Goal: Task Accomplishment & Management: Complete application form

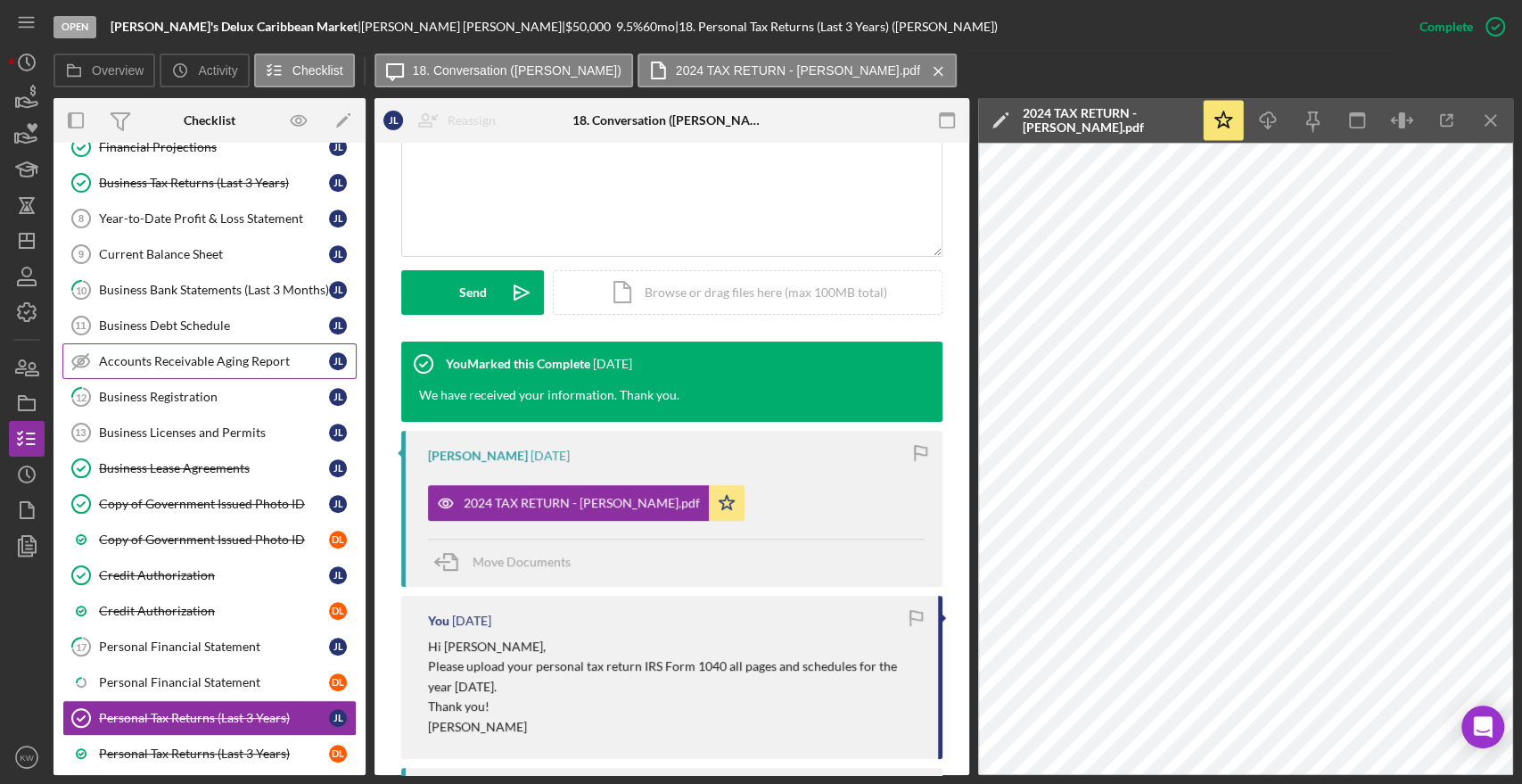
scroll to position [427, 0]
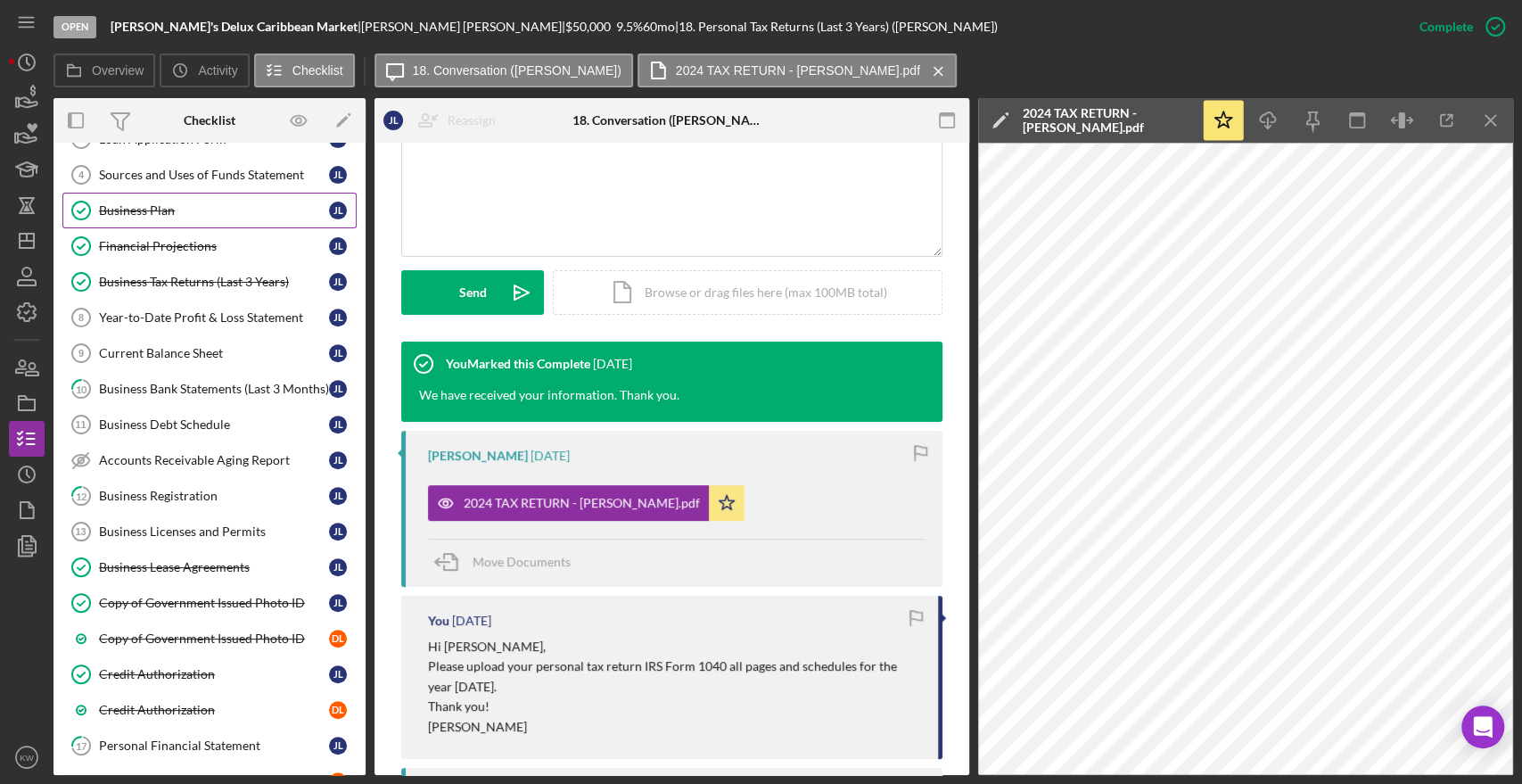
click at [161, 205] on div "Business Plan" at bounding box center [214, 210] width 230 height 14
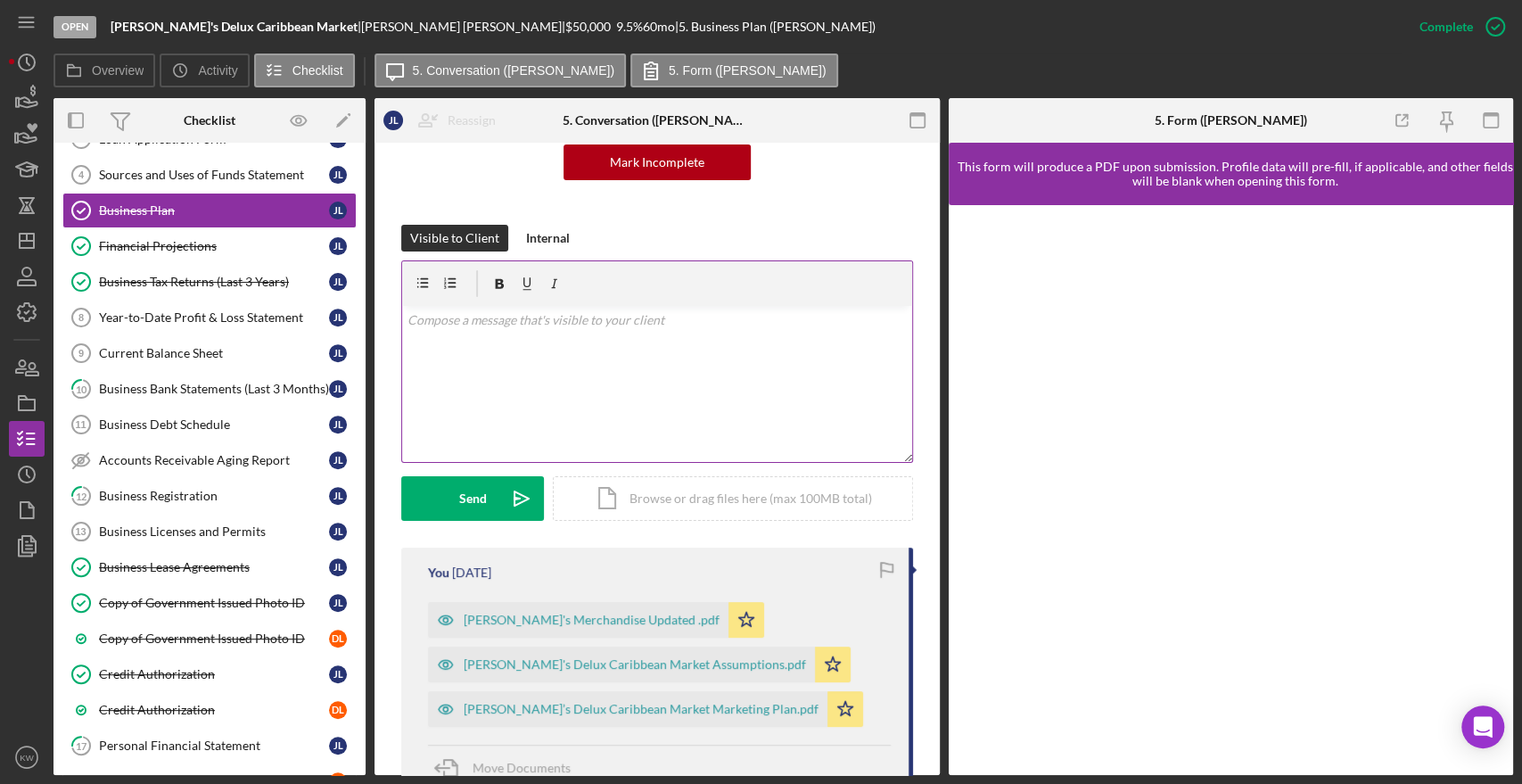
scroll to position [198, 0]
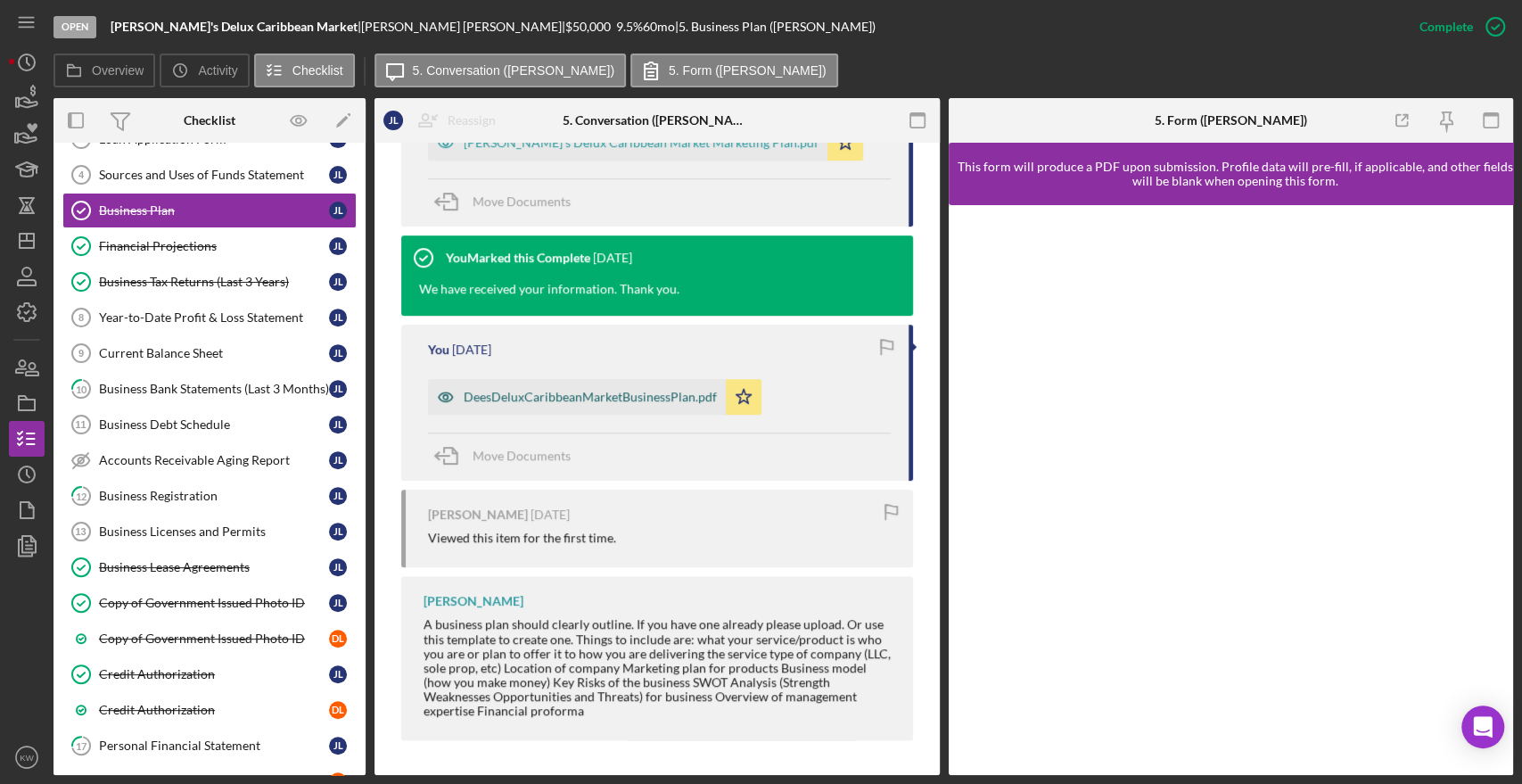
click at [653, 388] on div "DeesDeluxCaribbeanMarketBusinessPlan.pdf" at bounding box center [577, 397] width 298 height 36
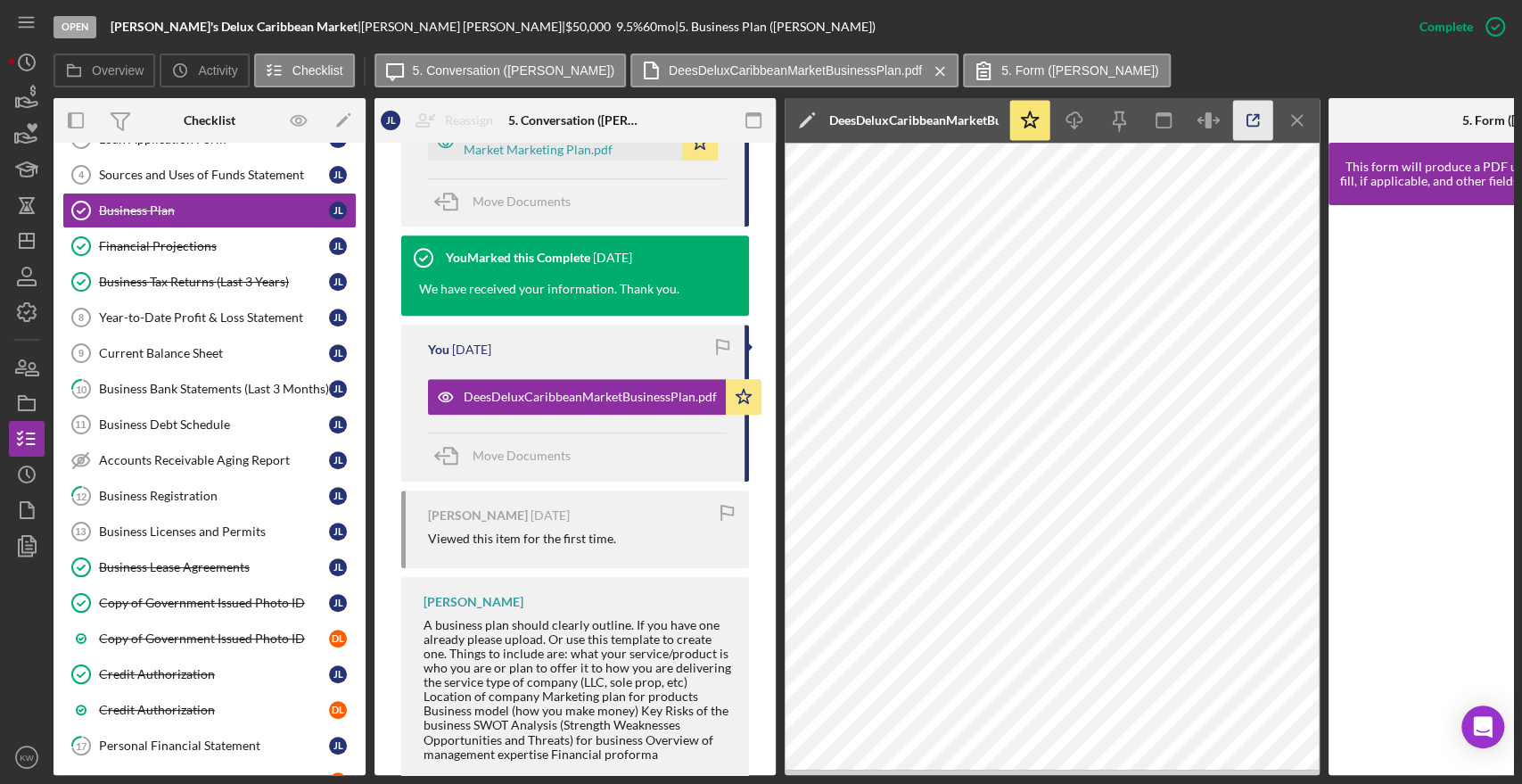
click at [1243, 115] on icon "button" at bounding box center [1253, 121] width 40 height 40
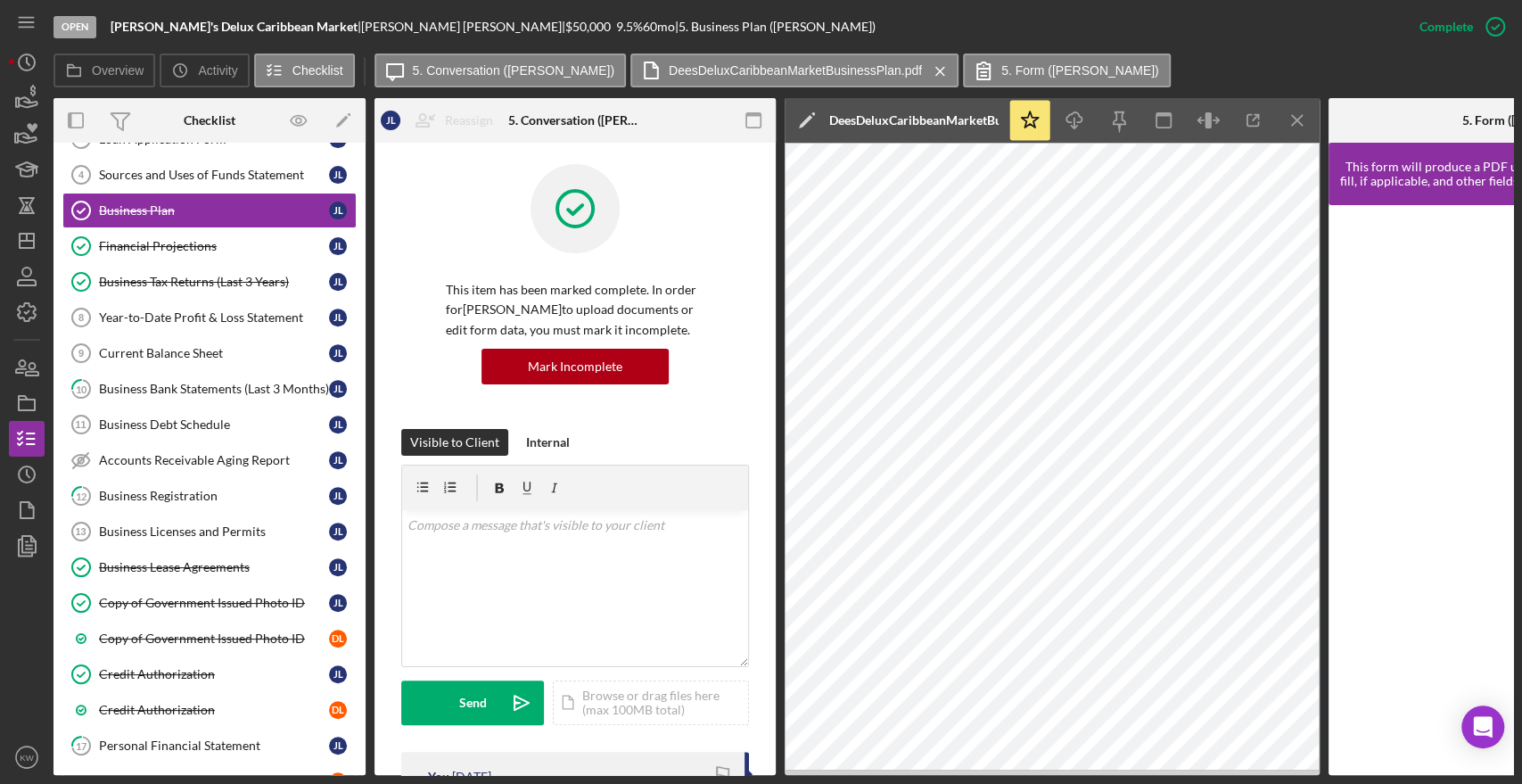
scroll to position [0, 0]
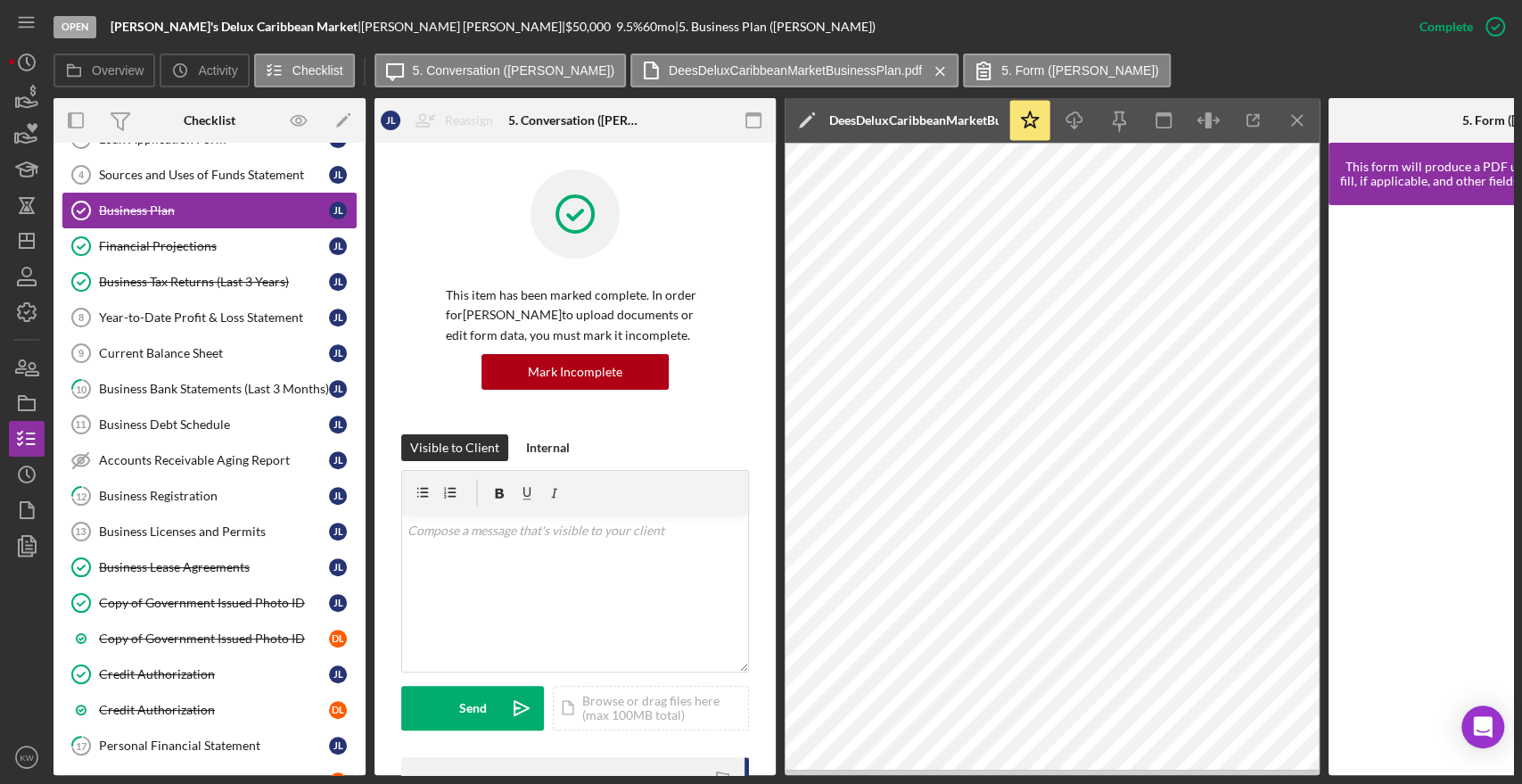
click at [128, 208] on div "Business Plan" at bounding box center [214, 210] width 230 height 14
click at [524, 595] on div "v Color teal Color pink Remove color Add row above Add row below Add column bef…" at bounding box center [576, 593] width 346 height 156
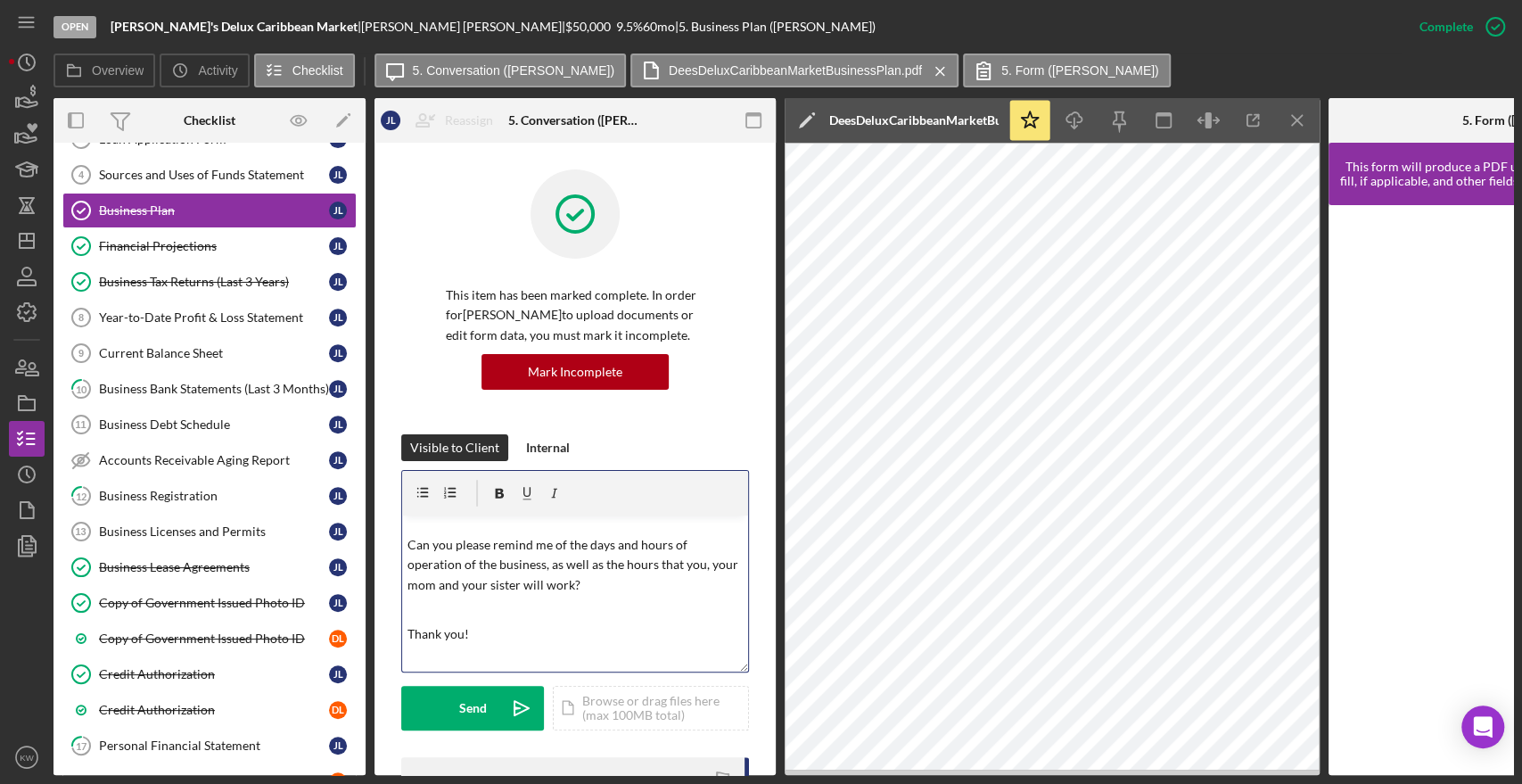
scroll to position [60, 0]
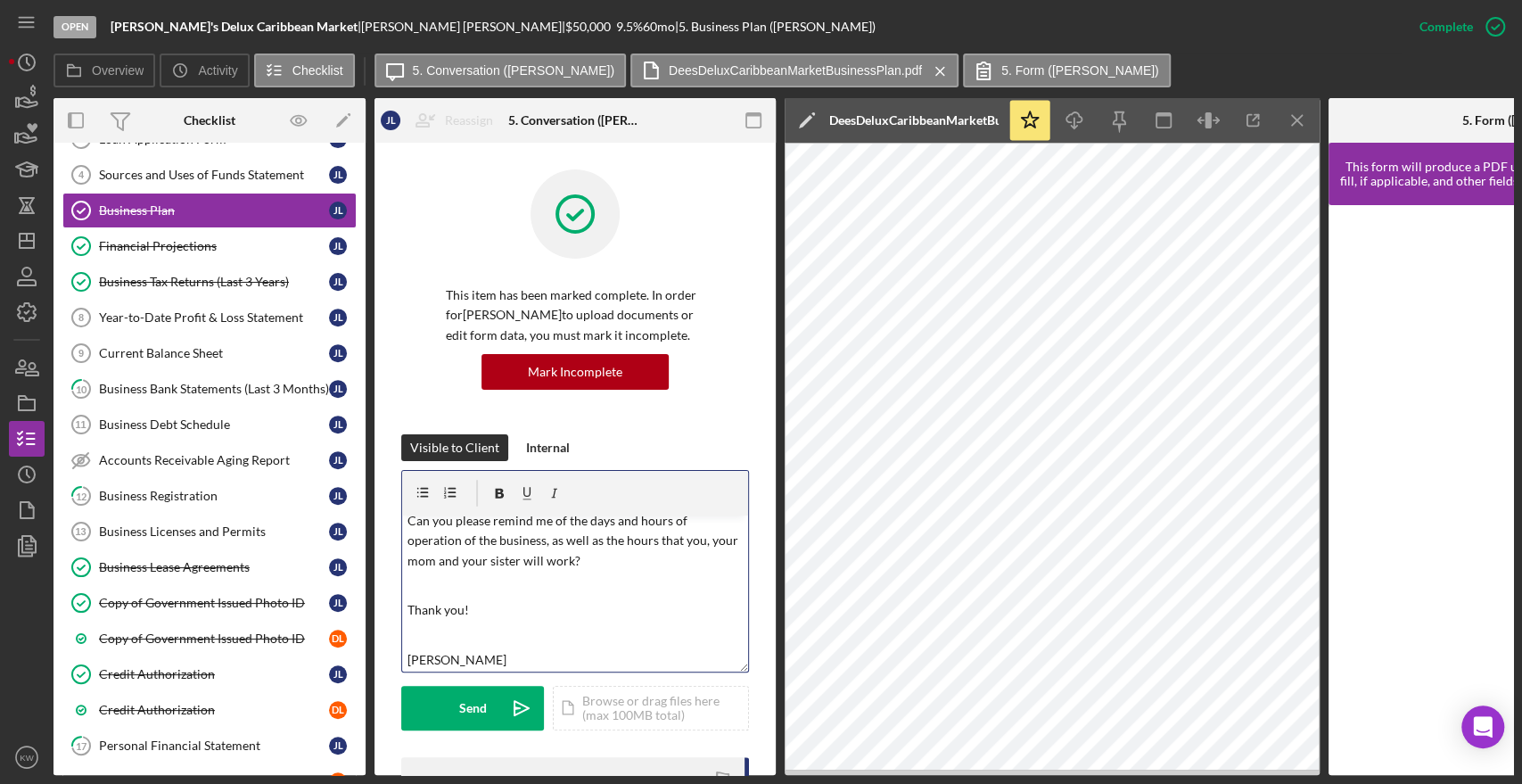
click at [484, 609] on p "Thank you!" at bounding box center [576, 610] width 337 height 20
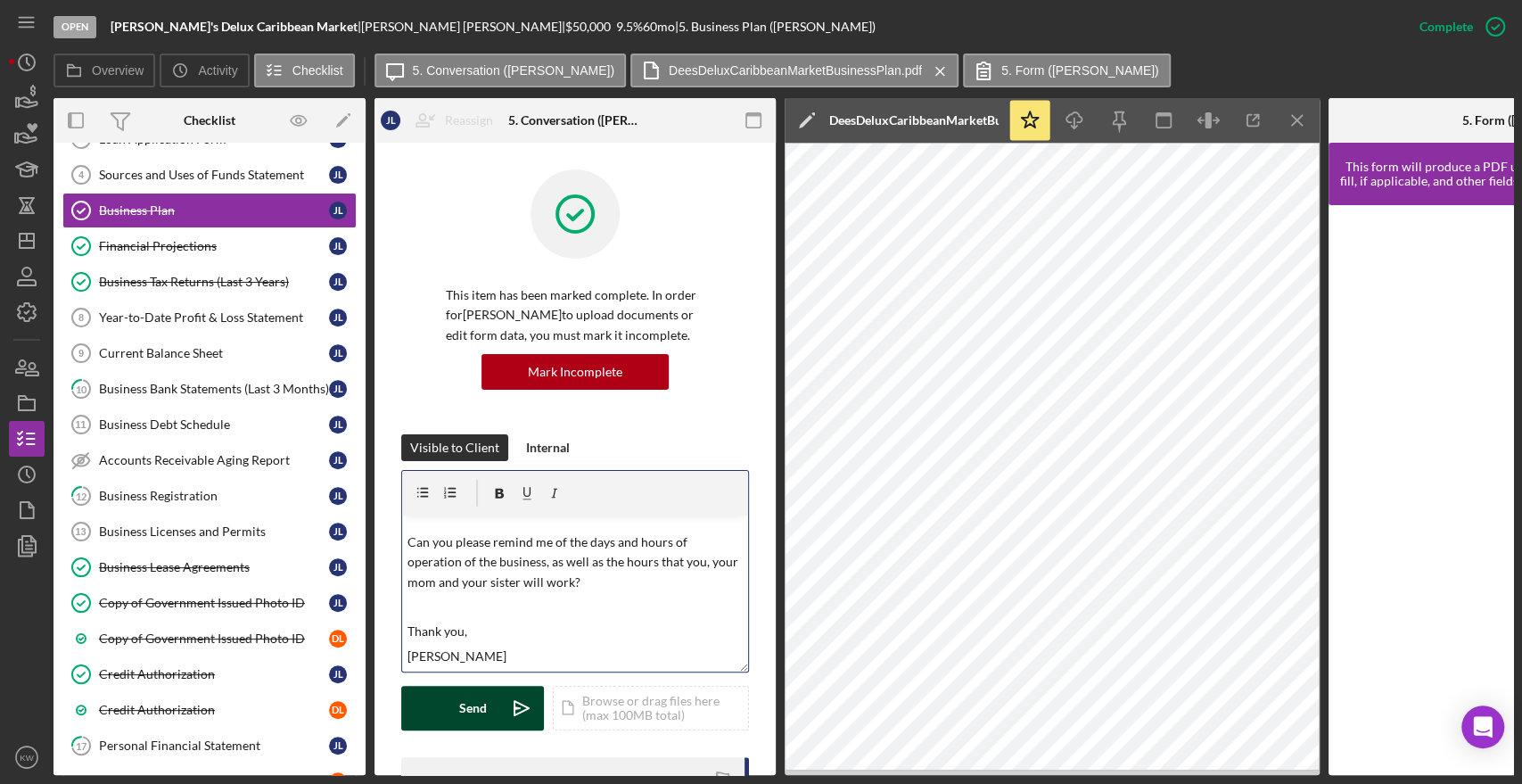
click at [479, 719] on div "Send" at bounding box center [473, 707] width 28 height 44
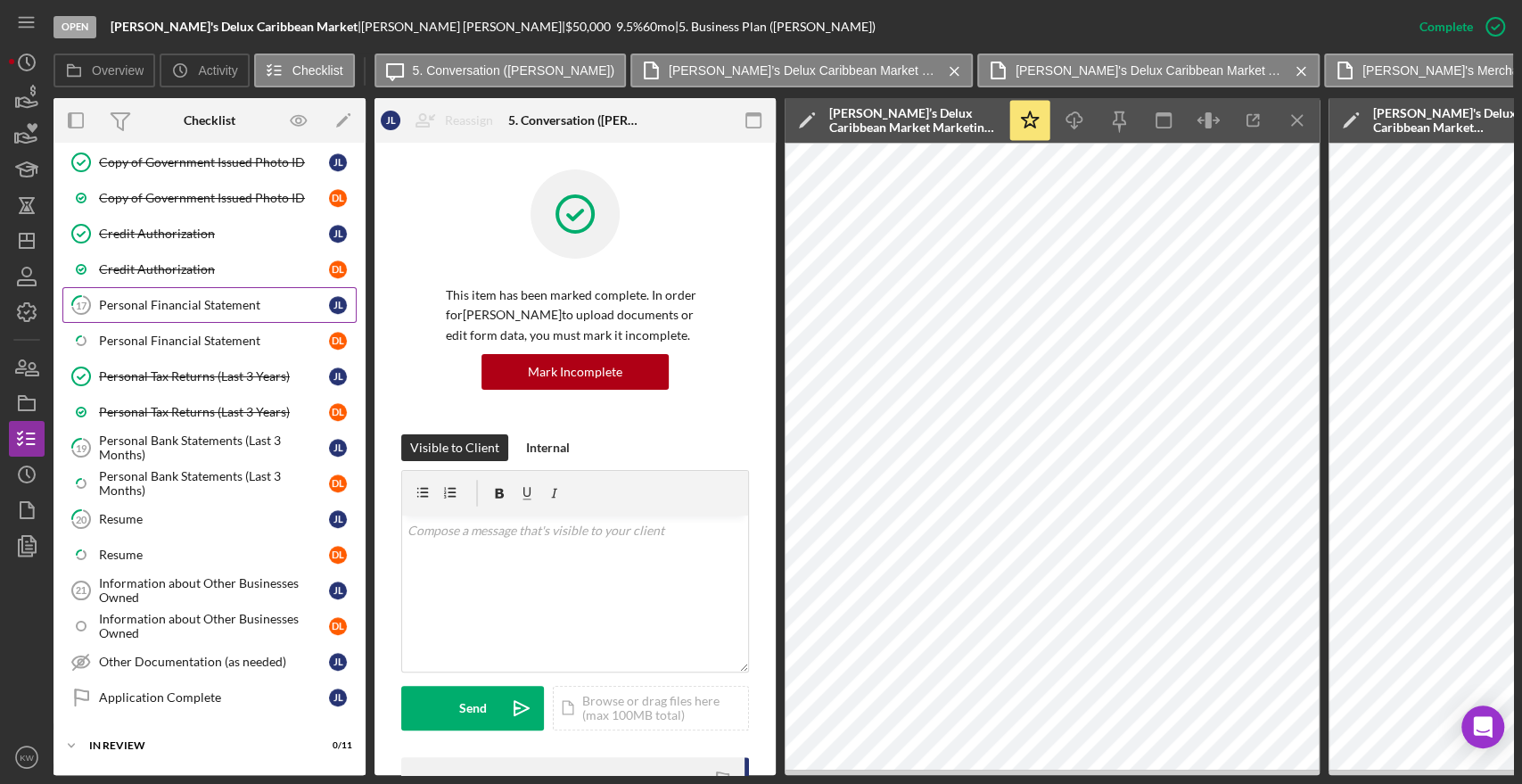
scroll to position [872, 0]
click at [154, 508] on div "Resume" at bounding box center [214, 515] width 230 height 14
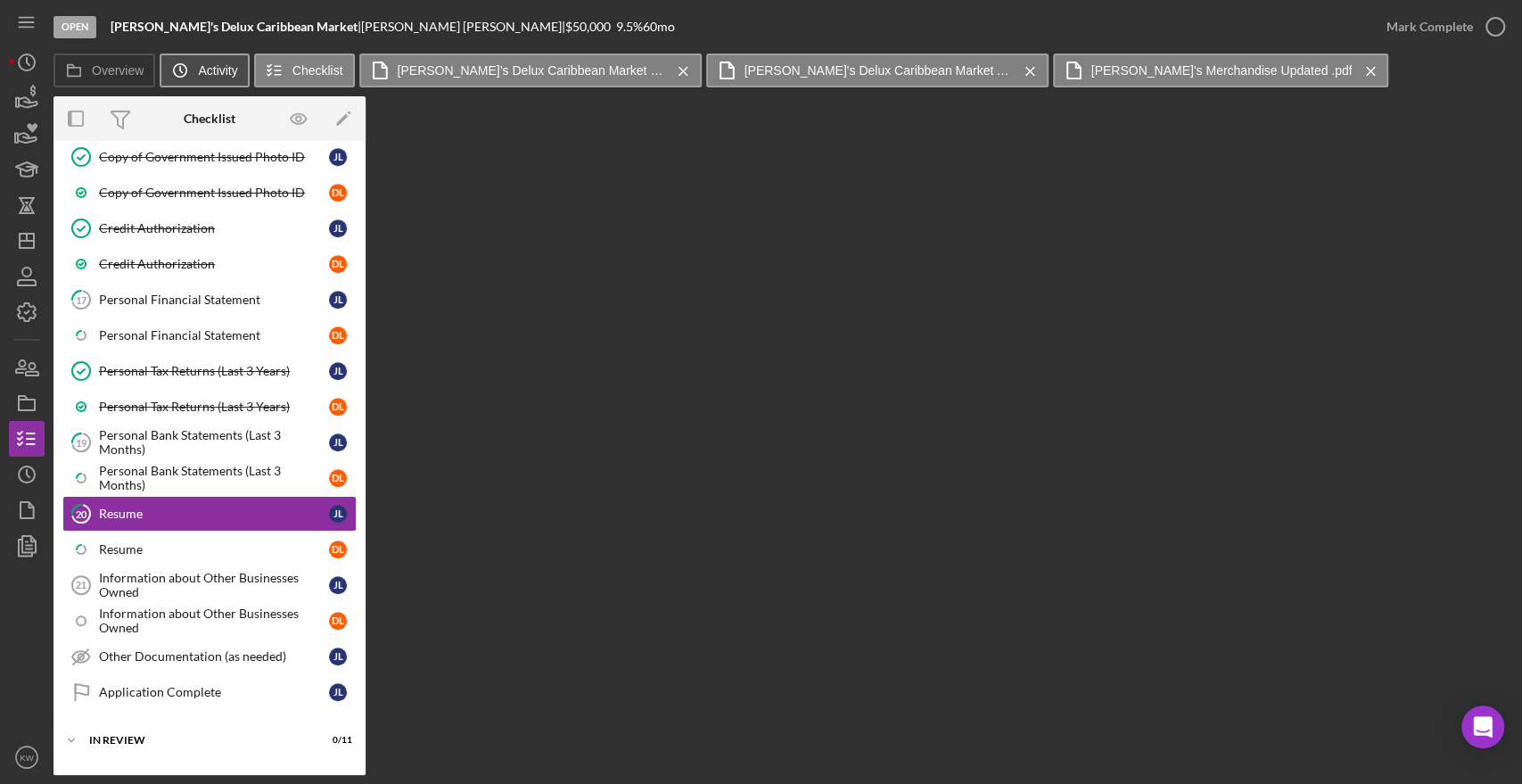
click at [207, 62] on button "Icon/History Activity" at bounding box center [204, 70] width 89 height 34
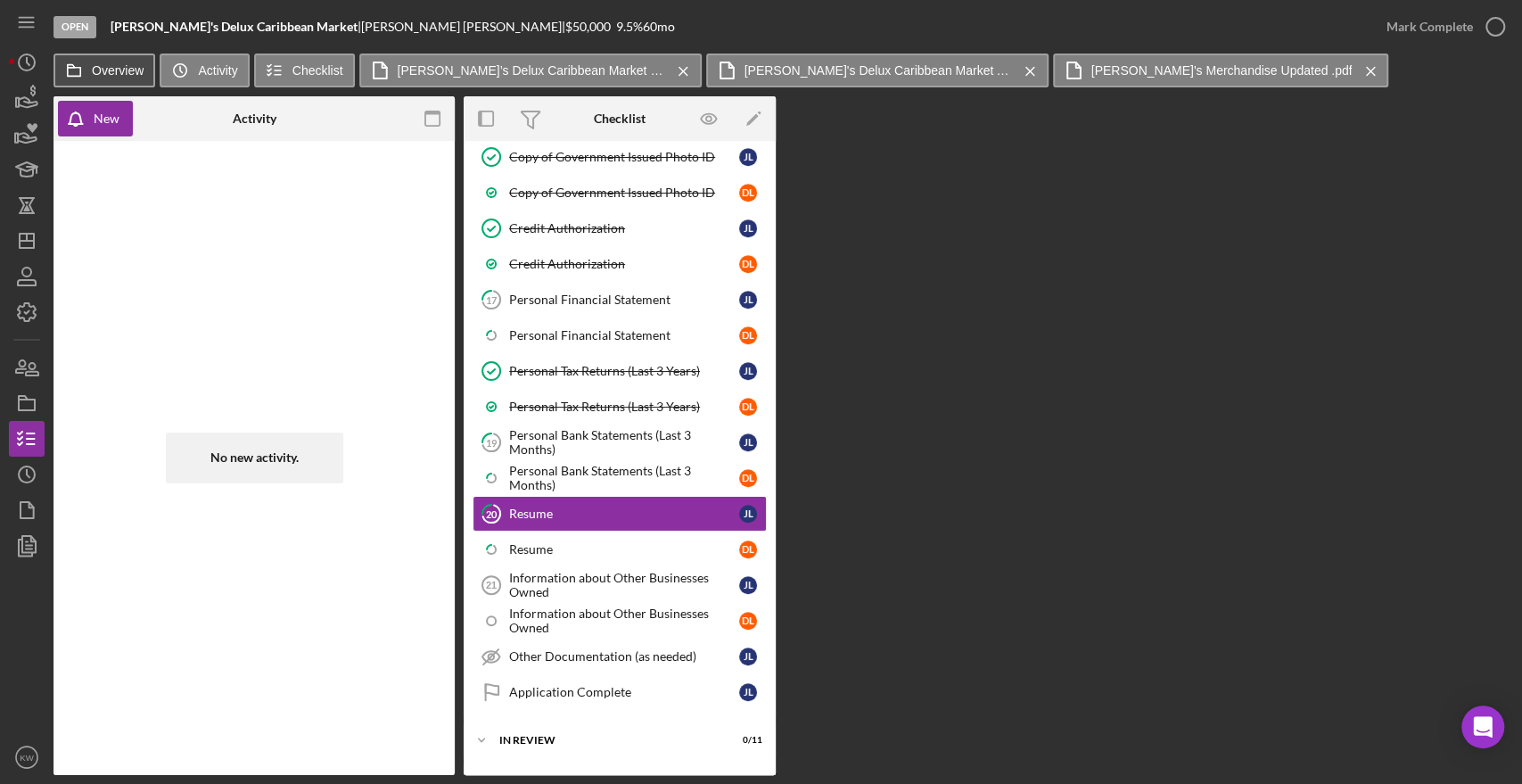
click at [71, 65] on polygon at bounding box center [71, 66] width 7 height 3
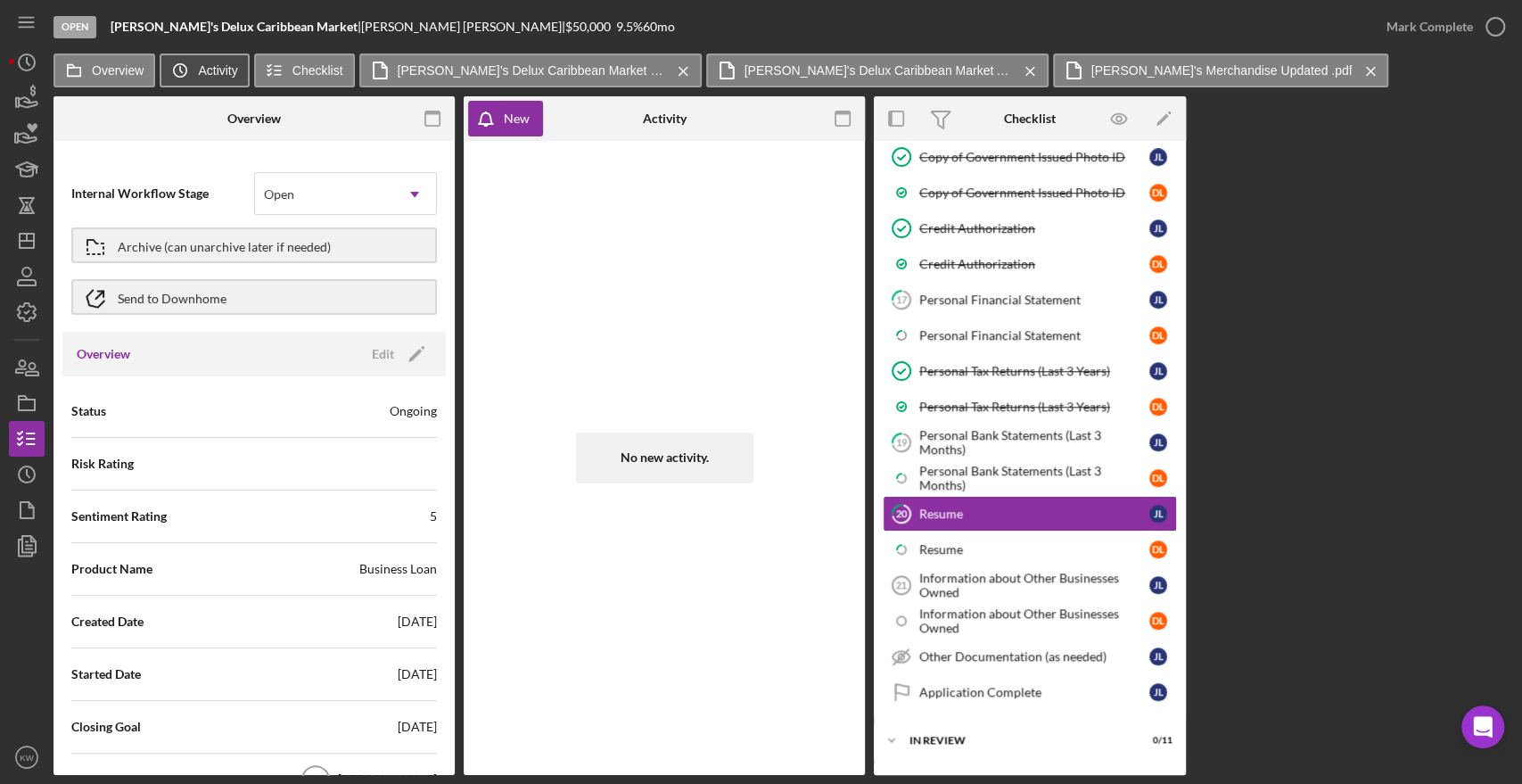
click at [208, 69] on label "Activity" at bounding box center [217, 70] width 39 height 14
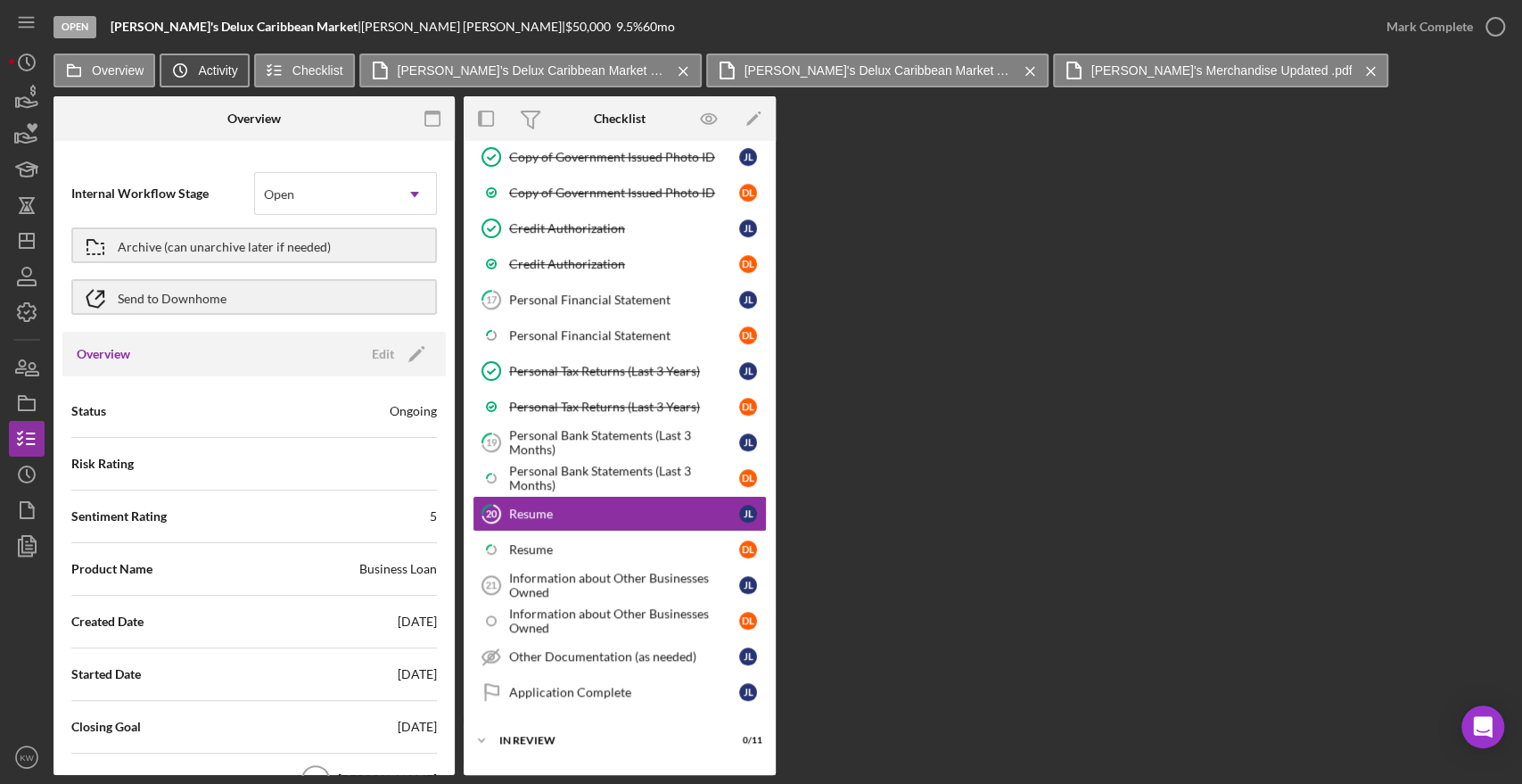
click at [196, 68] on icon "Icon/History" at bounding box center [180, 70] width 36 height 36
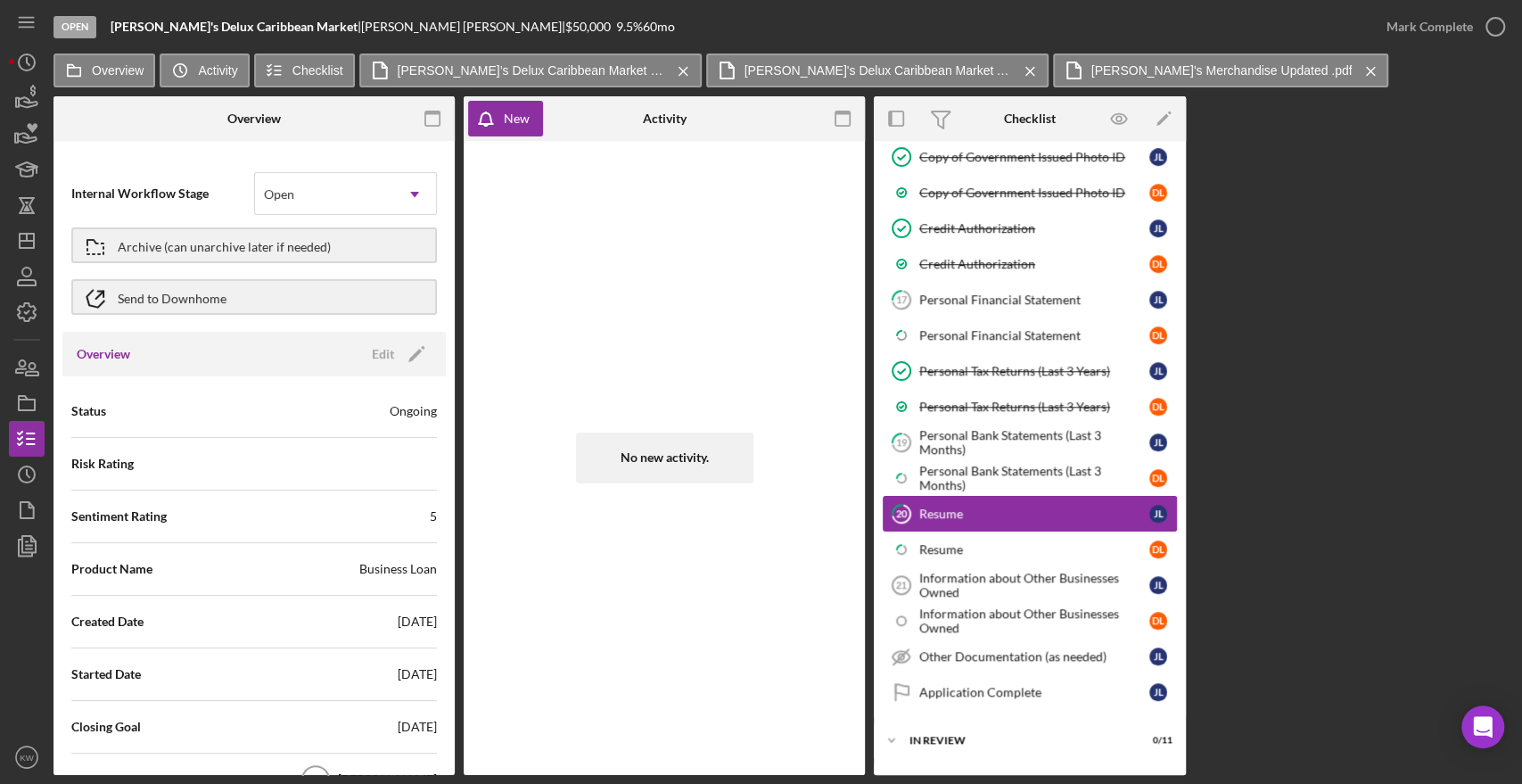
click at [958, 512] on div "Resume" at bounding box center [1034, 513] width 230 height 14
click at [122, 70] on label "Overview" at bounding box center [117, 70] width 51 height 14
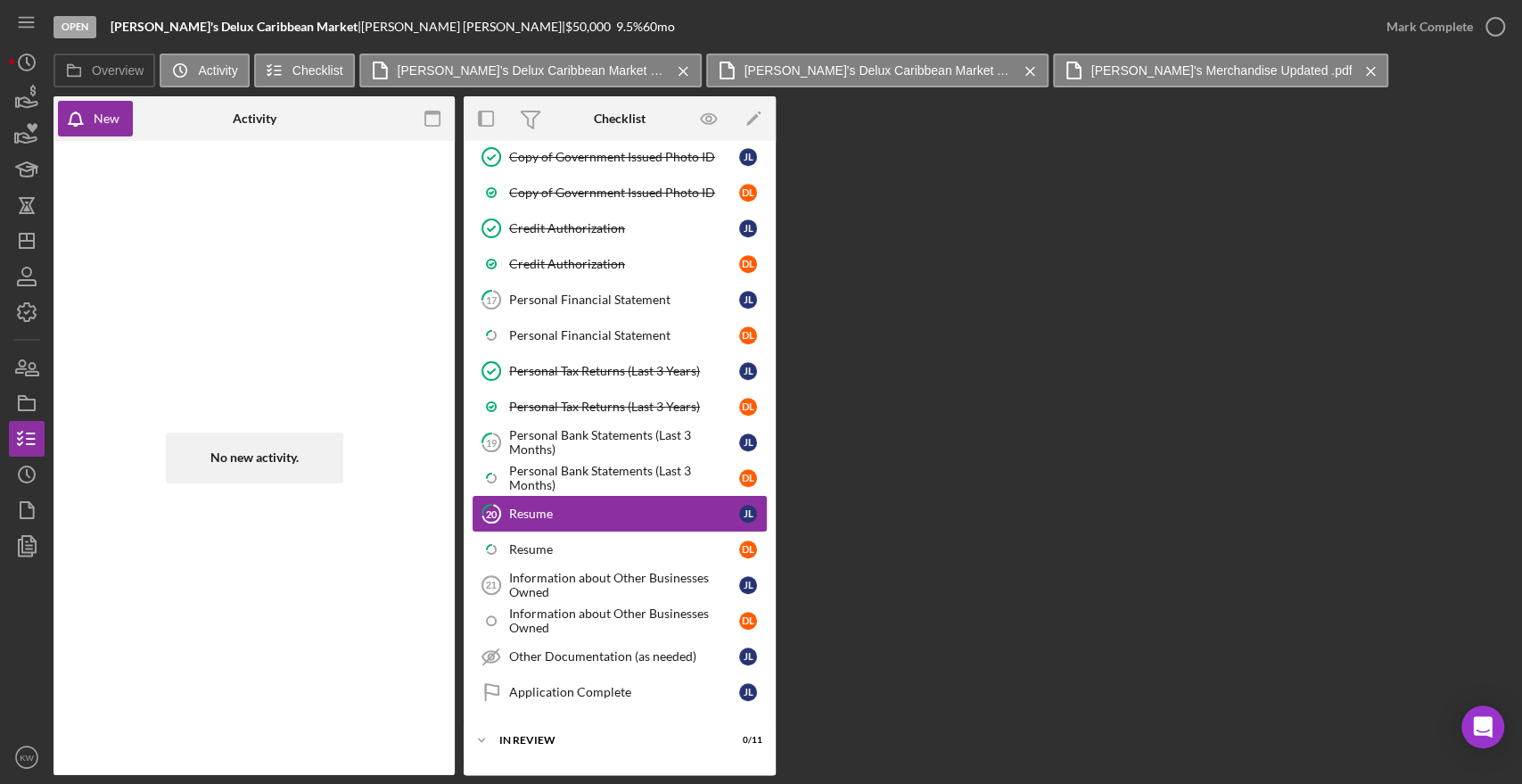
click at [567, 506] on div "Resume" at bounding box center [623, 513] width 230 height 14
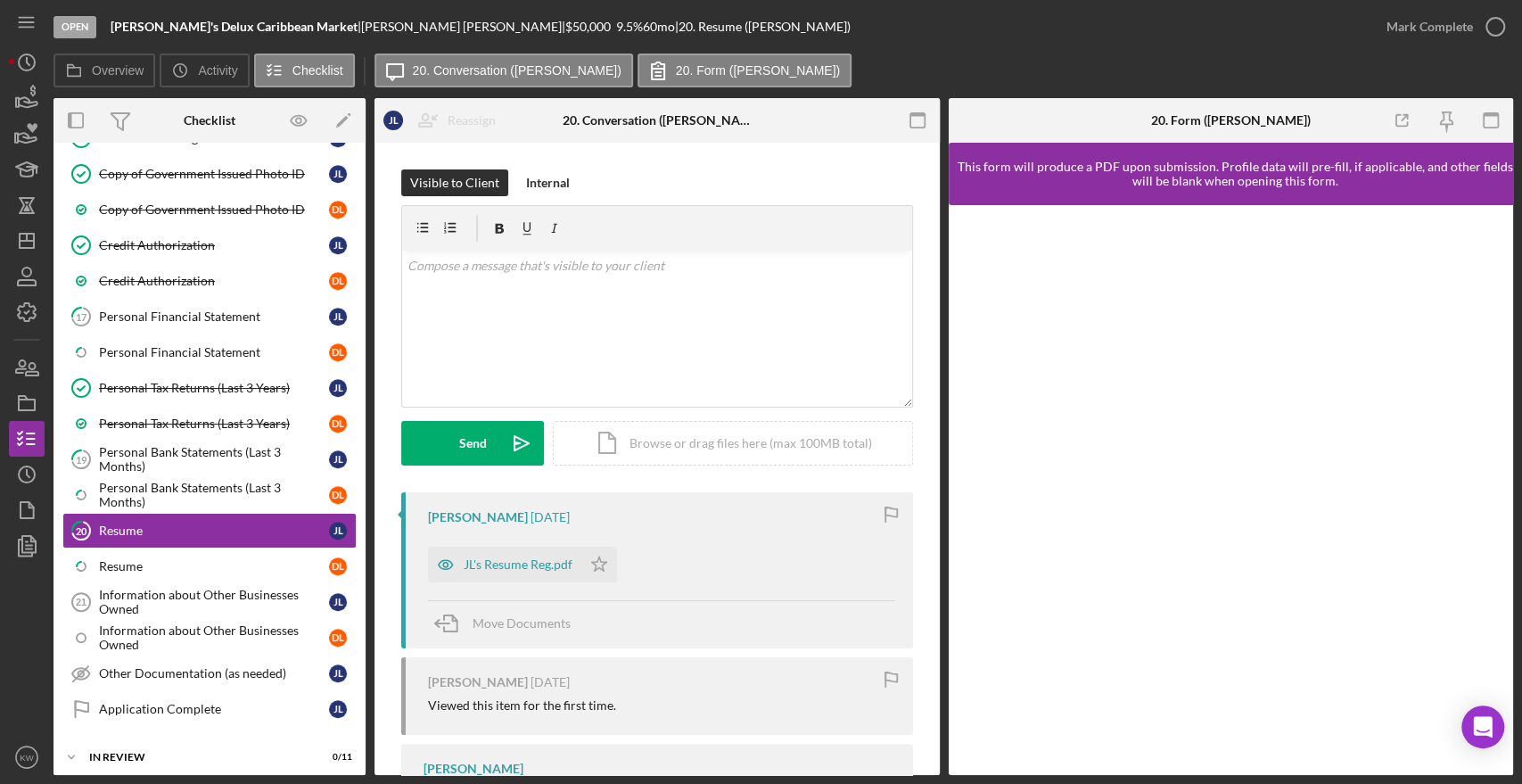
scroll to position [920, 0]
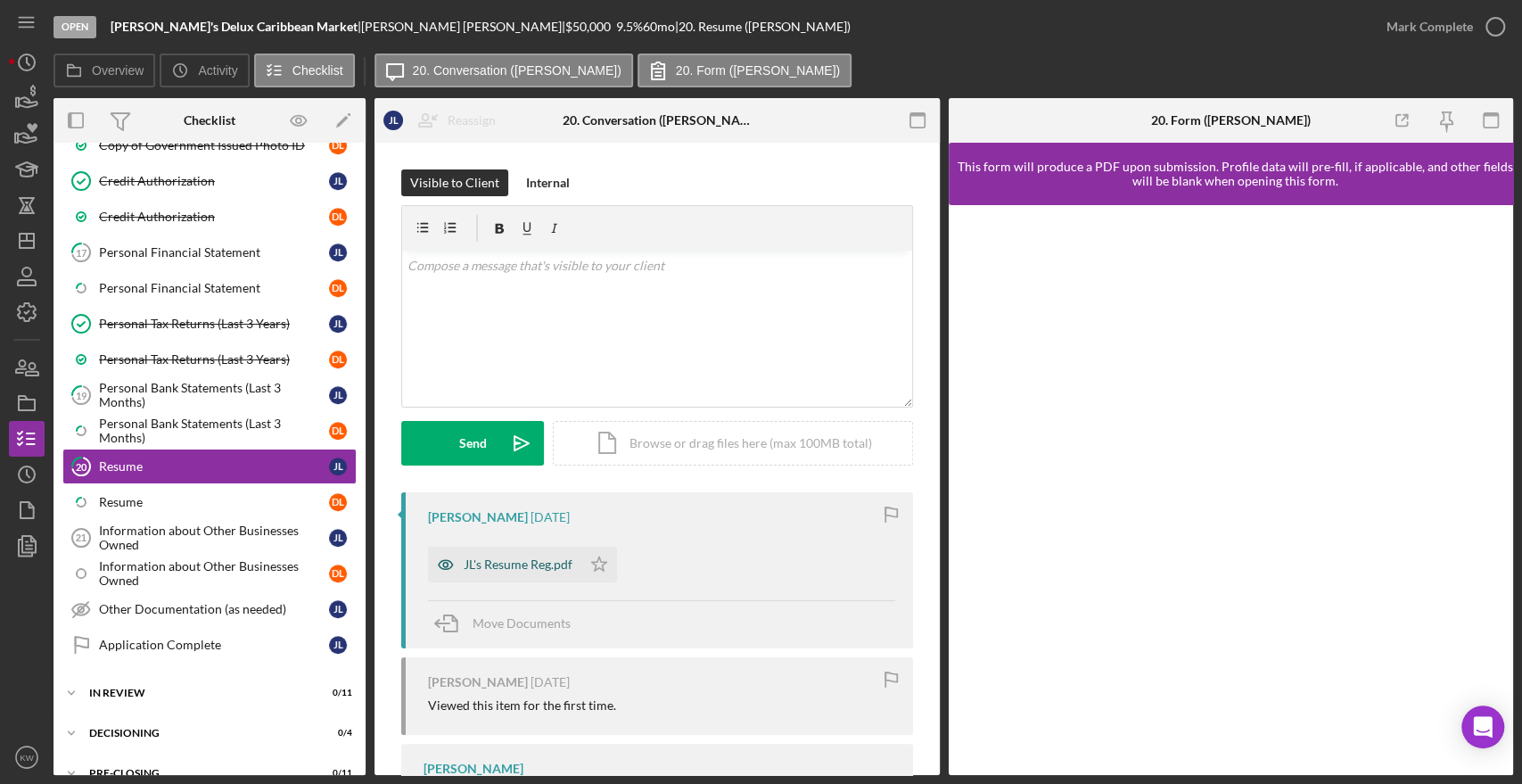
click at [537, 563] on div "JL's Resume Reg.pdf" at bounding box center [518, 565] width 109 height 14
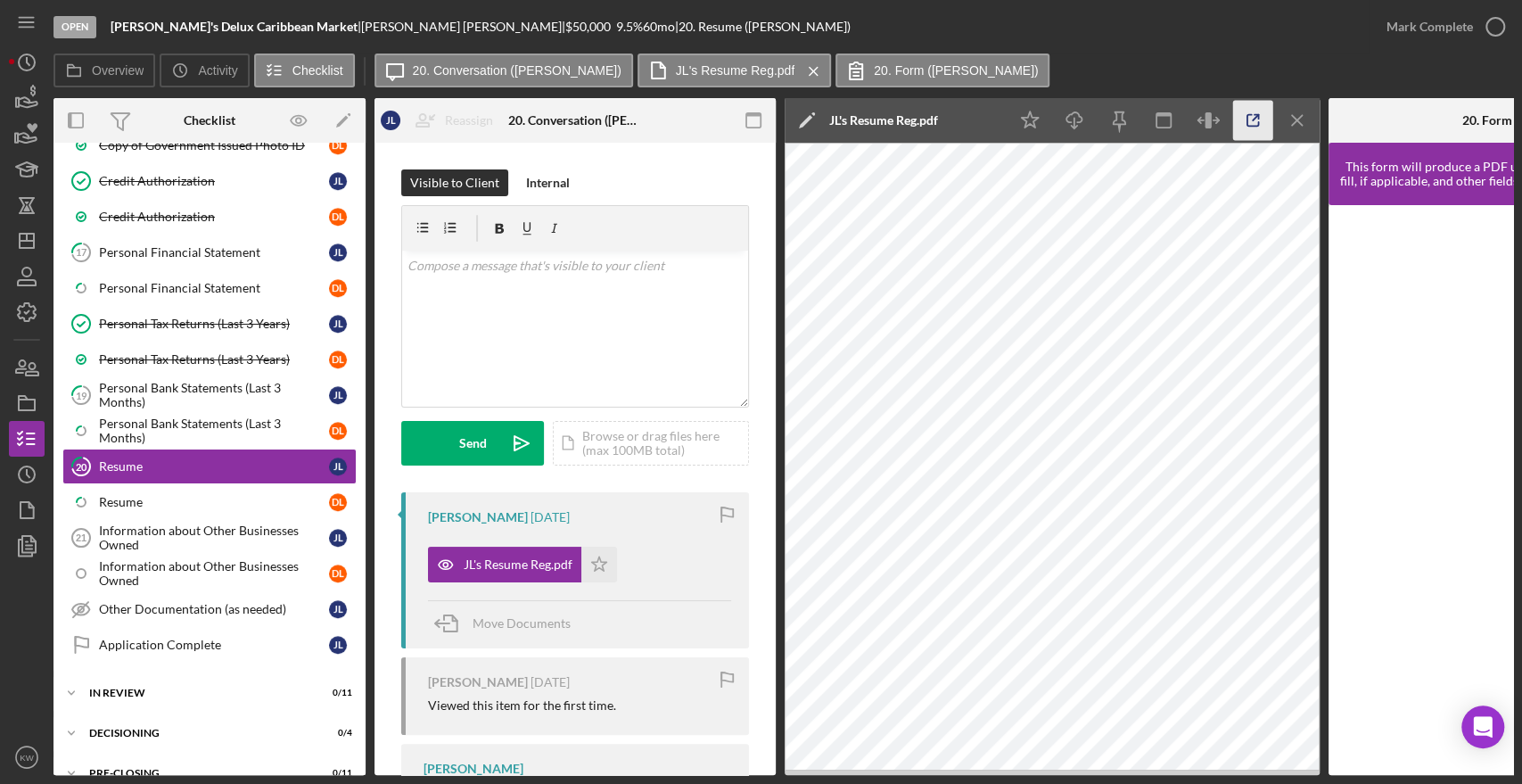
click at [1242, 126] on icon "button" at bounding box center [1253, 121] width 40 height 40
click at [157, 484] on link "Icon/Checklist Item Sub Partial Resume D L" at bounding box center [209, 503] width 294 height 36
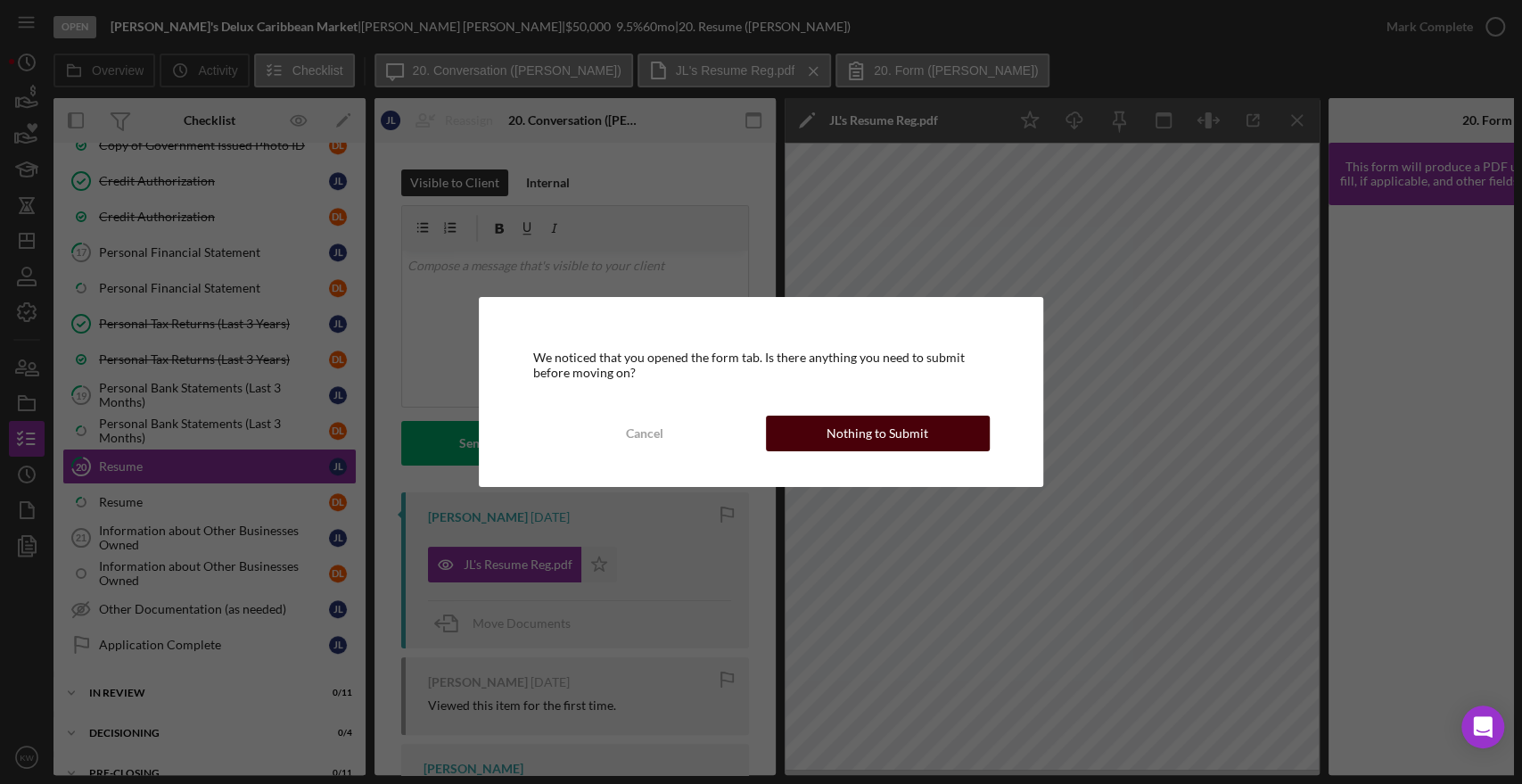
click at [832, 416] on div "Nothing to Submit" at bounding box center [877, 434] width 102 height 36
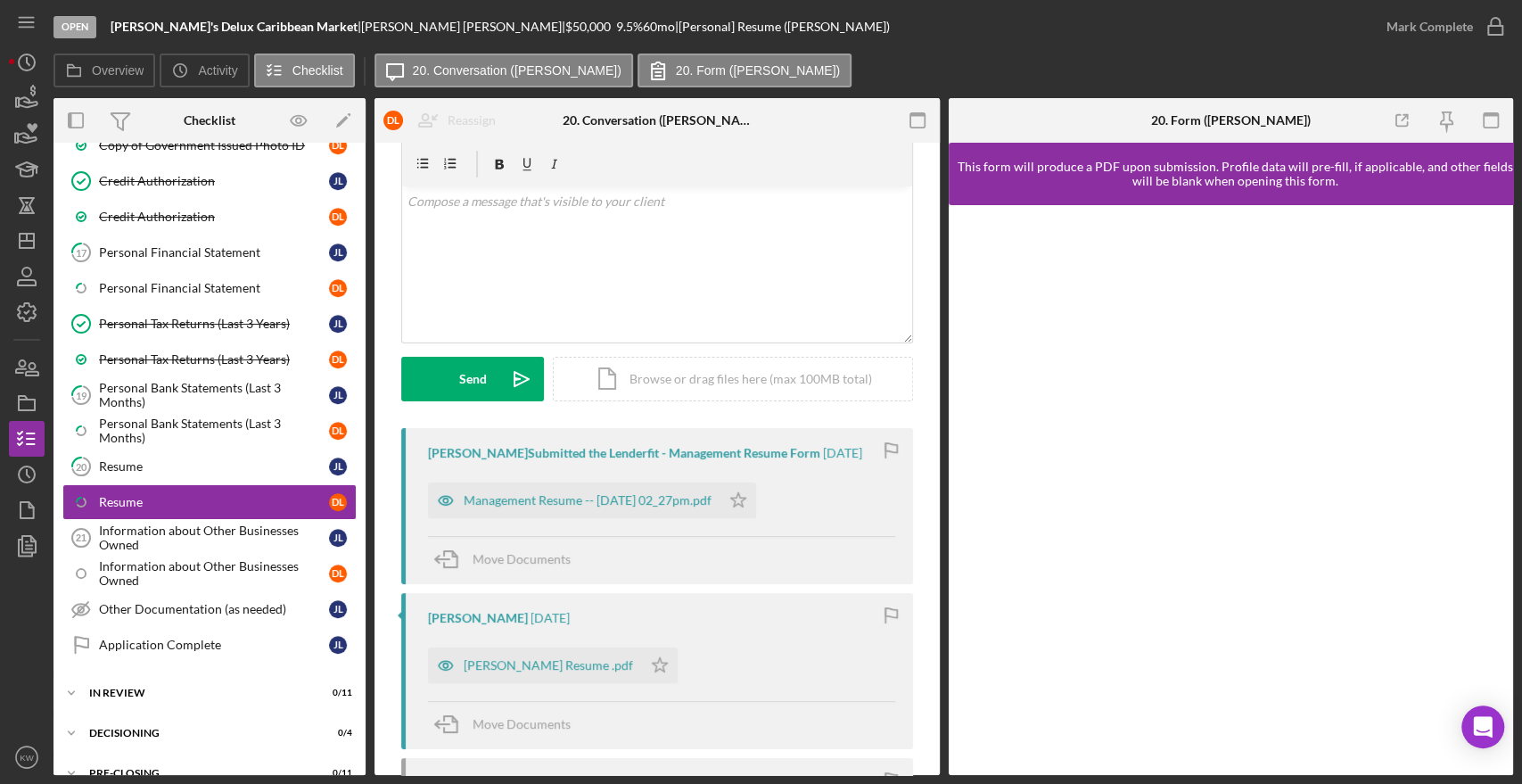
scroll to position [99, 0]
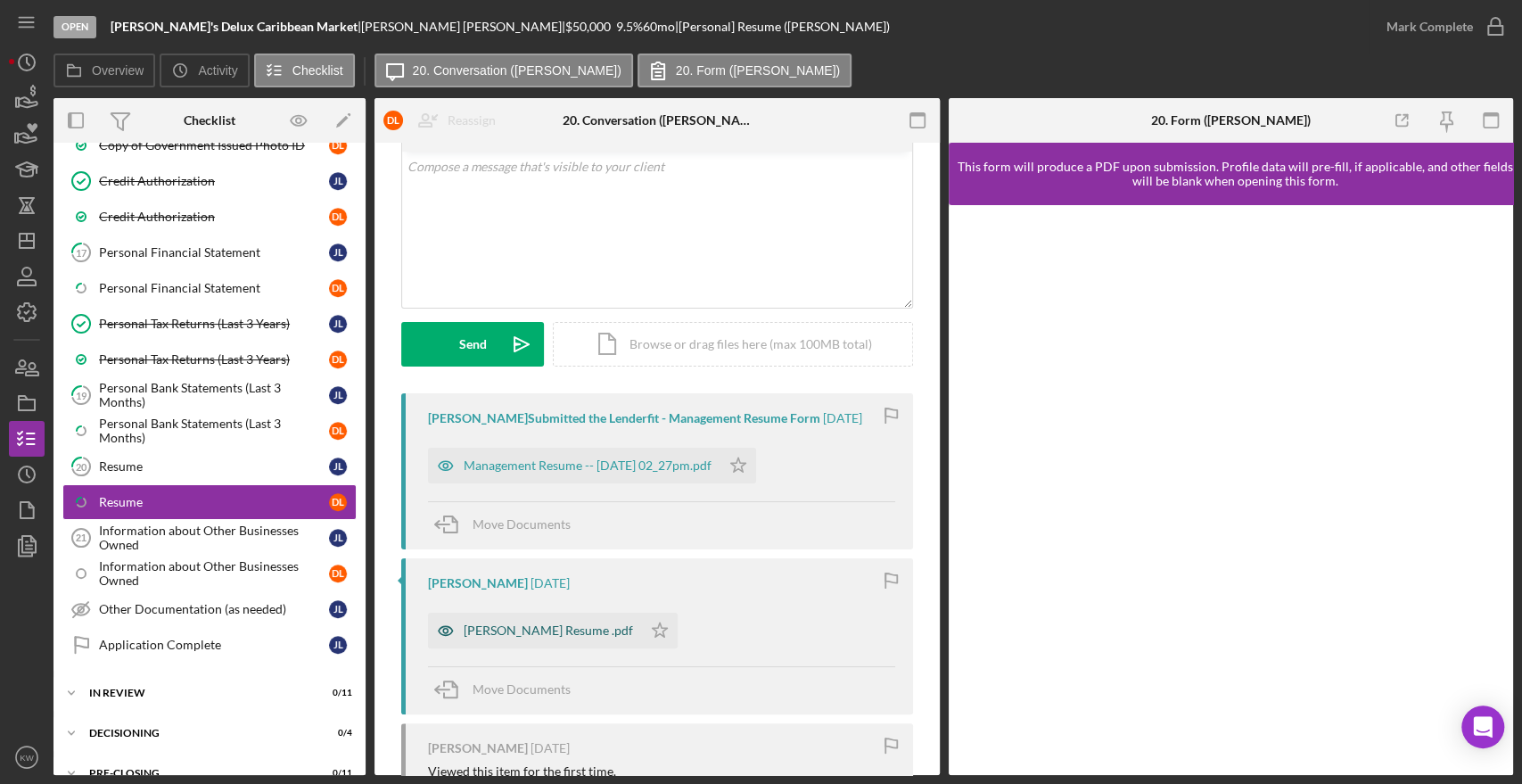
click at [576, 633] on div "Dieudonne's Resume .pdf" at bounding box center [549, 631] width 170 height 14
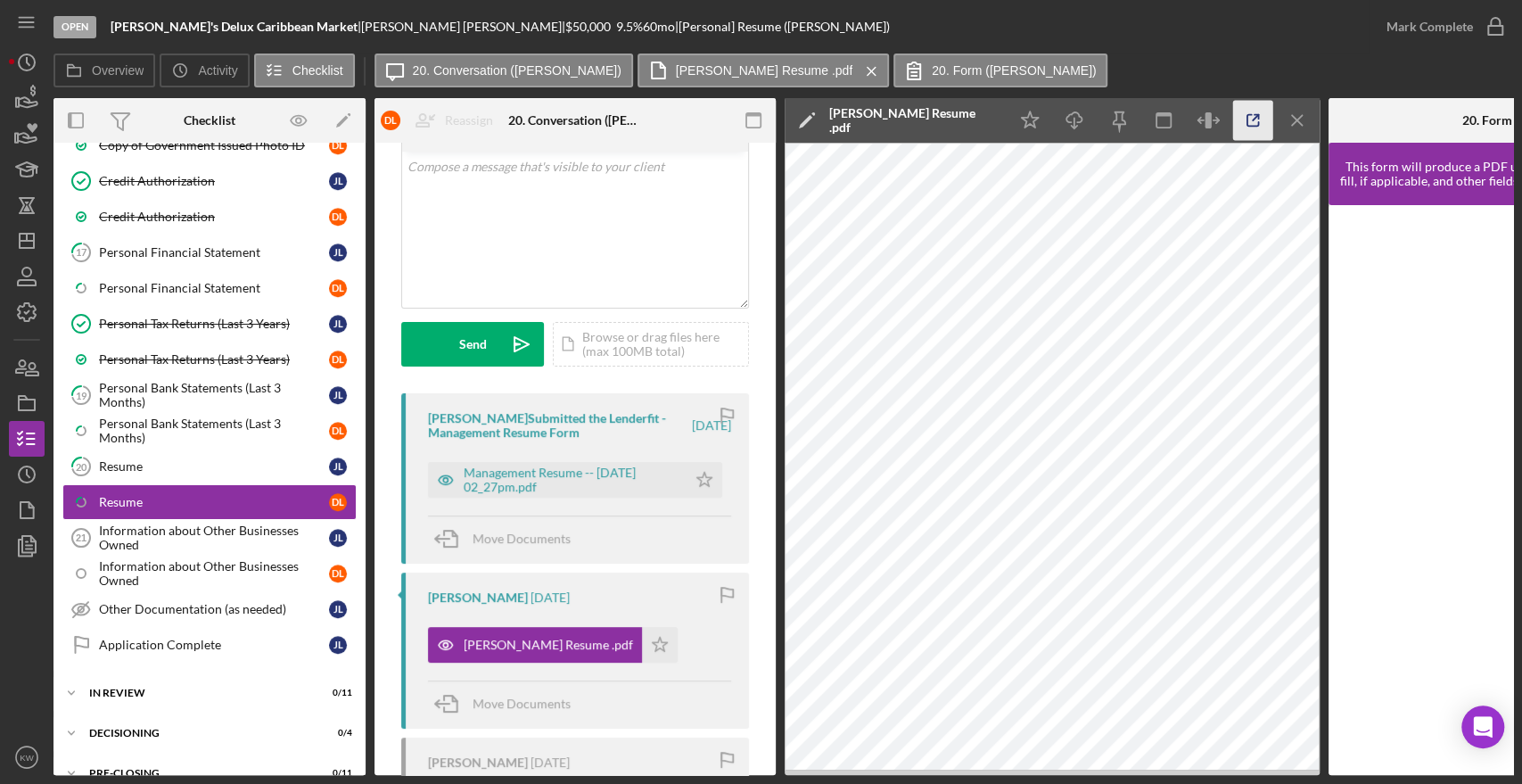
click at [1251, 124] on icon "button" at bounding box center [1253, 121] width 40 height 40
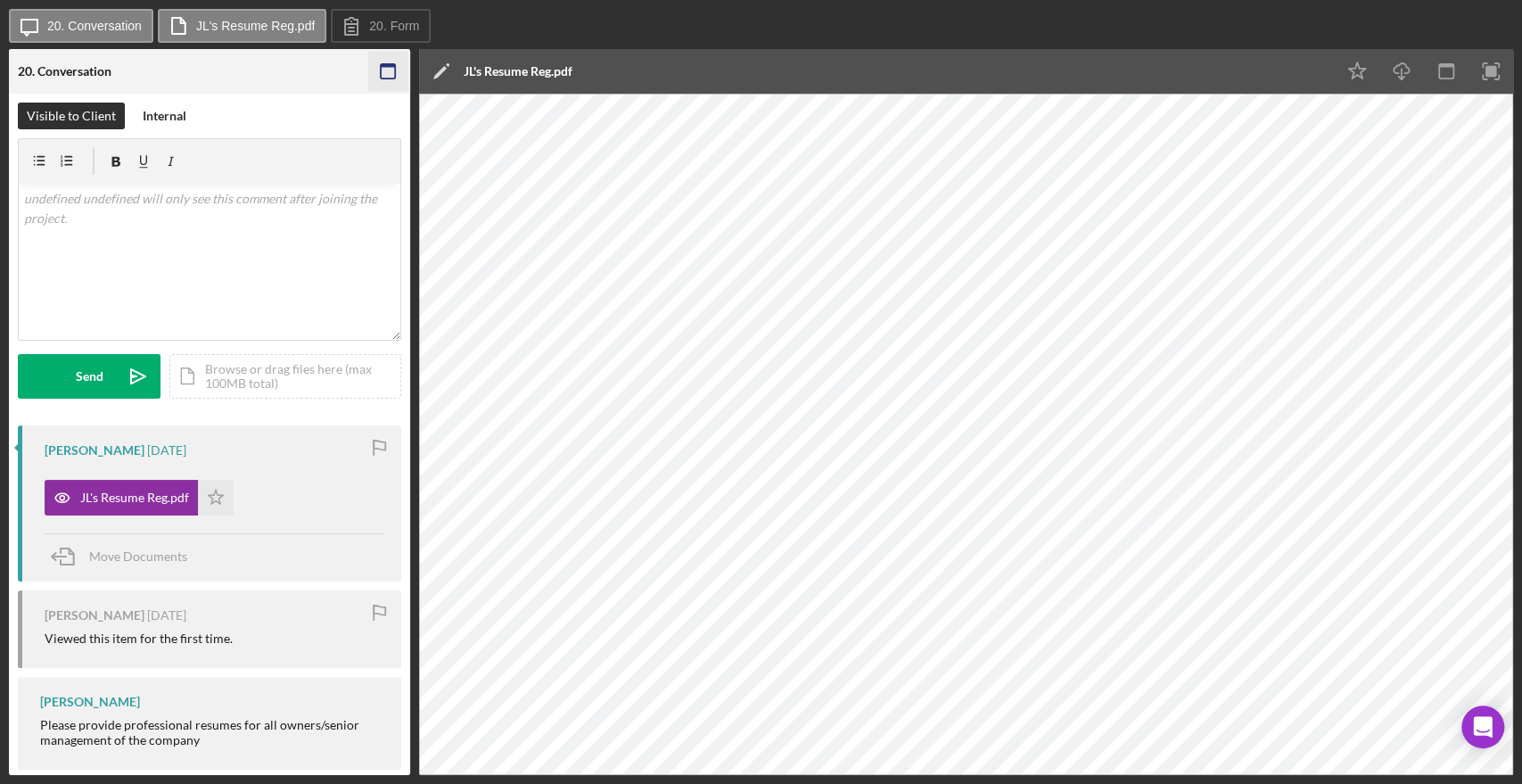
click at [390, 66] on rect "button" at bounding box center [388, 66] width 14 height 4
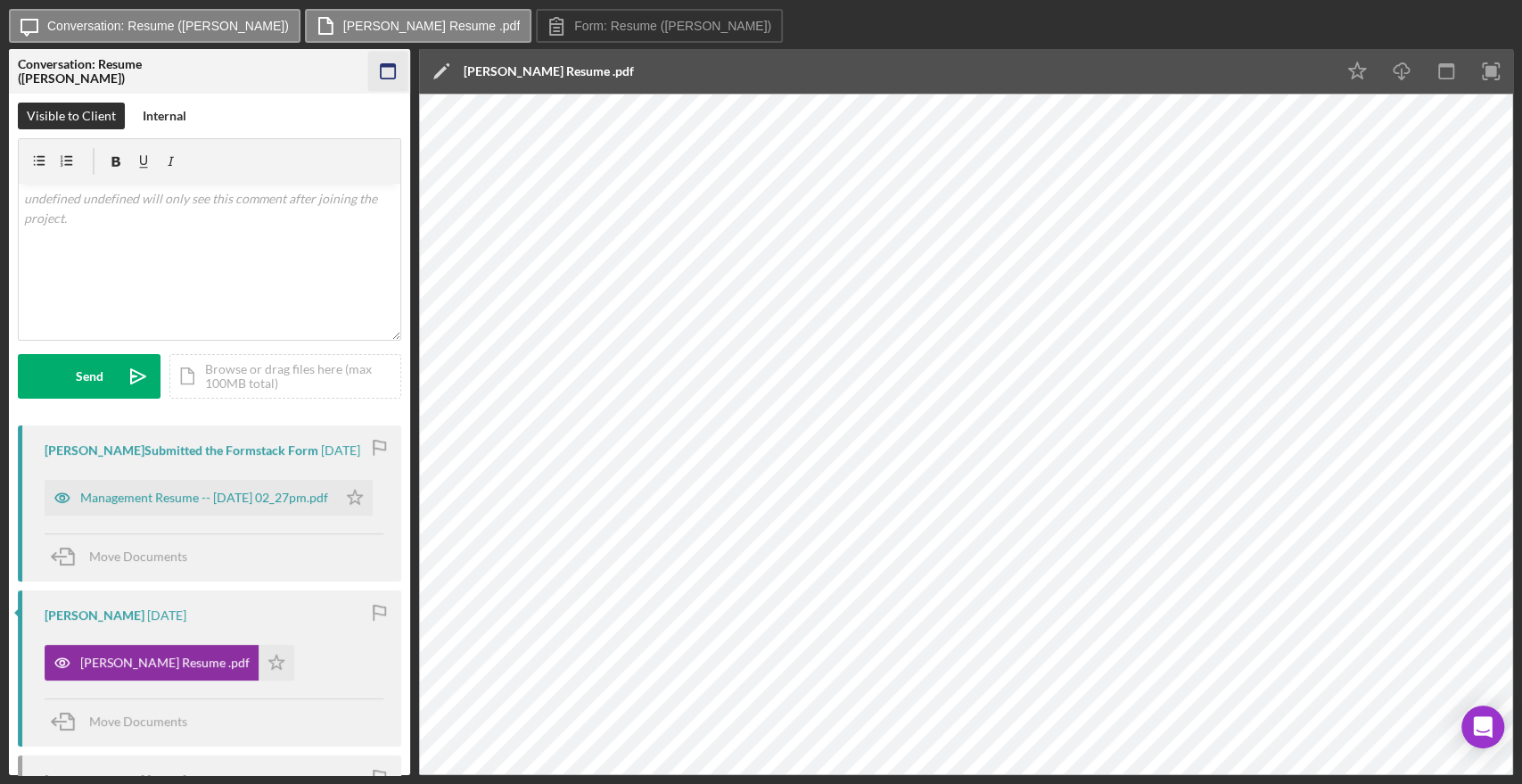
click at [393, 62] on icon "button" at bounding box center [388, 71] width 40 height 40
